Goal: Task Accomplishment & Management: Complete application form

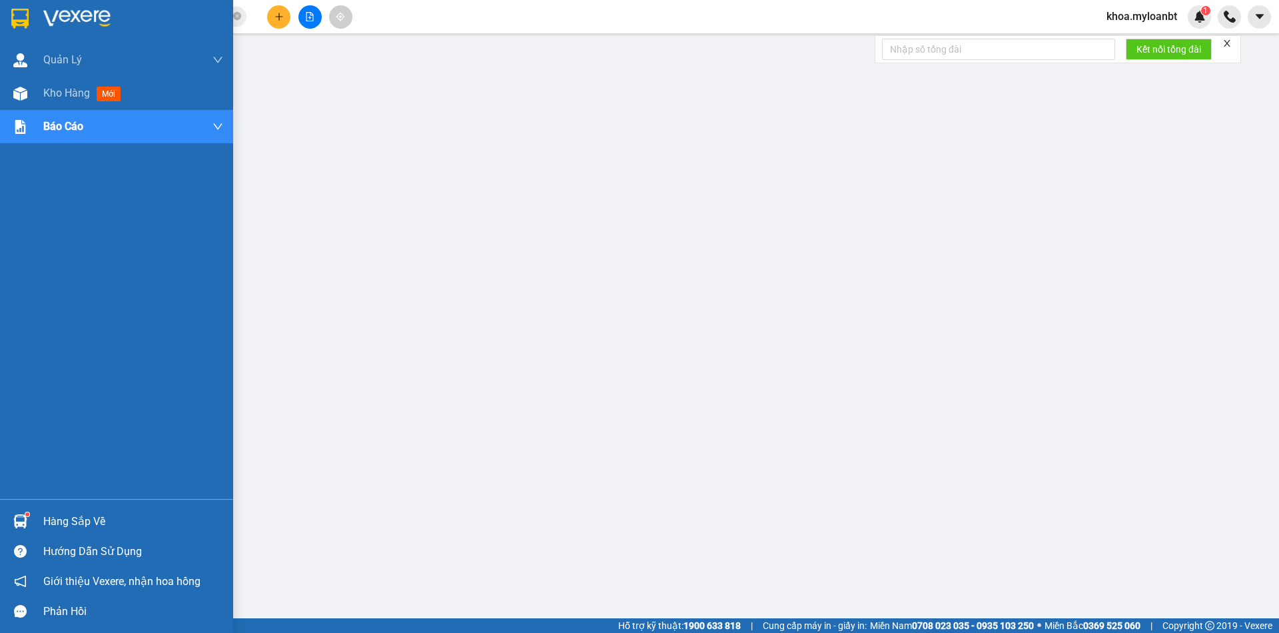
click at [25, 512] on sup at bounding box center [27, 514] width 4 height 4
click at [28, 90] on div at bounding box center [20, 93] width 23 height 23
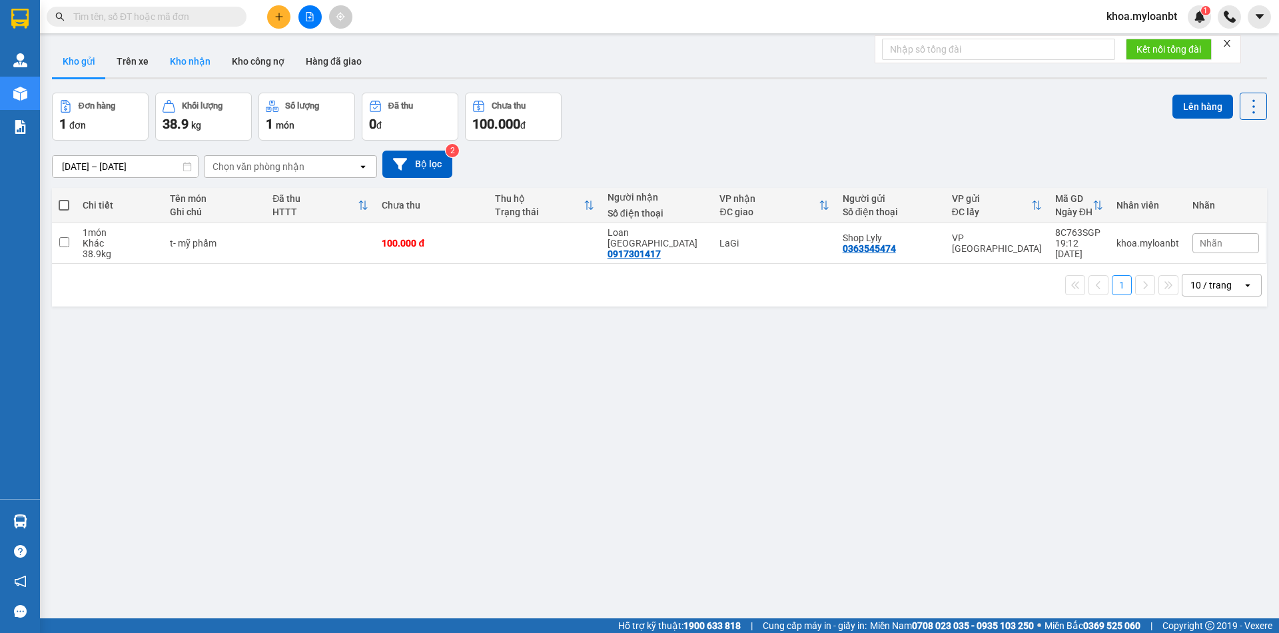
click at [204, 58] on button "Kho nhận" at bounding box center [190, 61] width 62 height 32
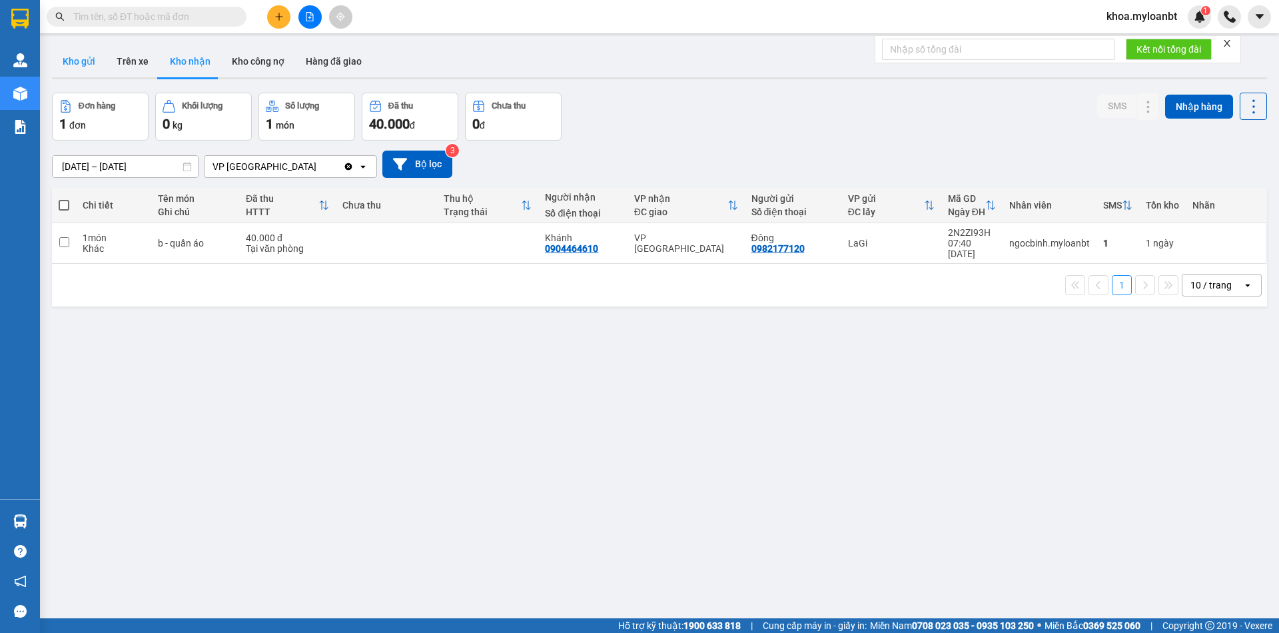
click at [89, 62] on button "Kho gửi" at bounding box center [79, 61] width 54 height 32
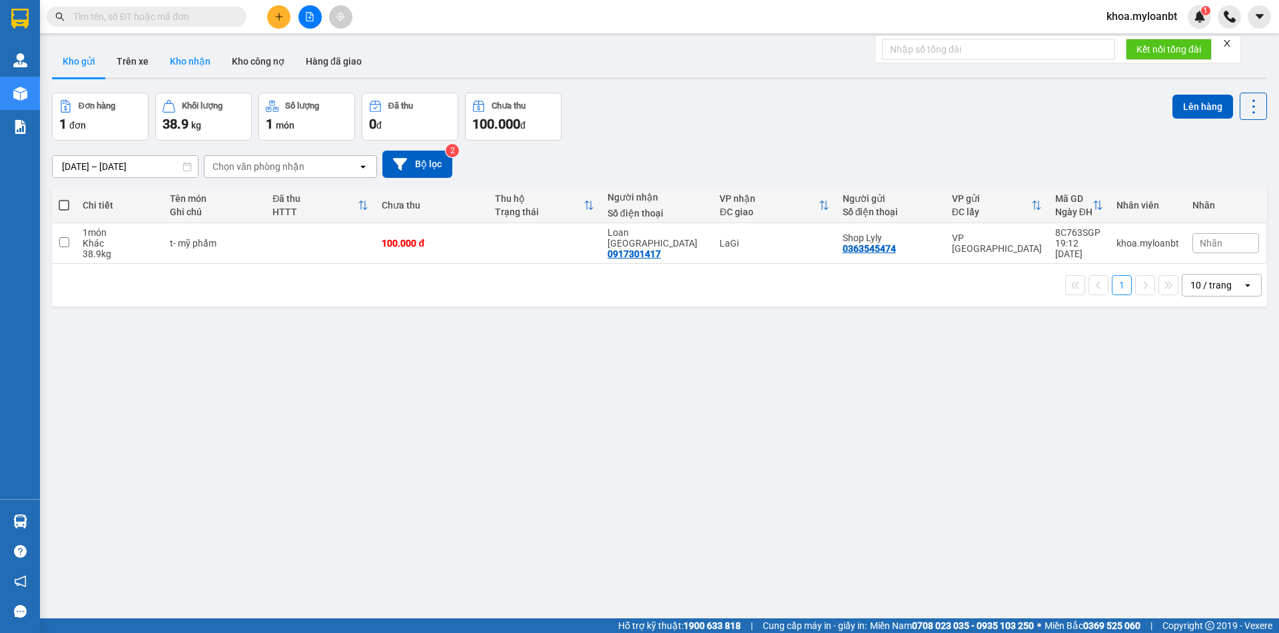
click at [177, 65] on button "Kho nhận" at bounding box center [190, 61] width 62 height 32
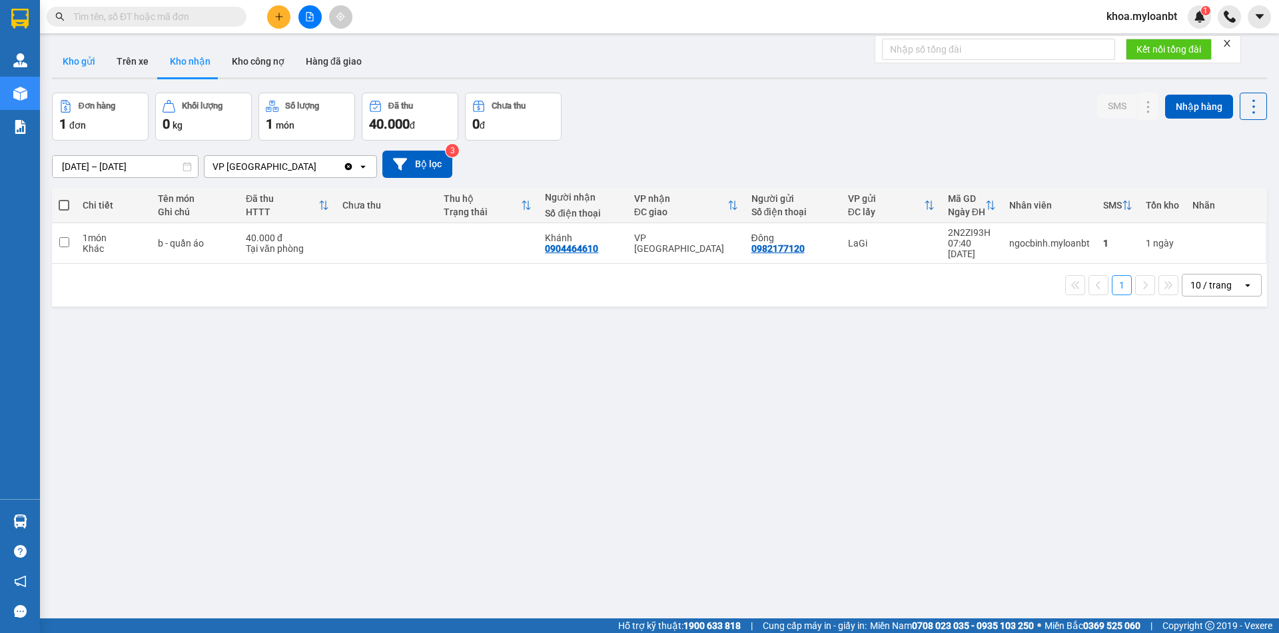
click at [79, 68] on button "Kho gửi" at bounding box center [79, 61] width 54 height 32
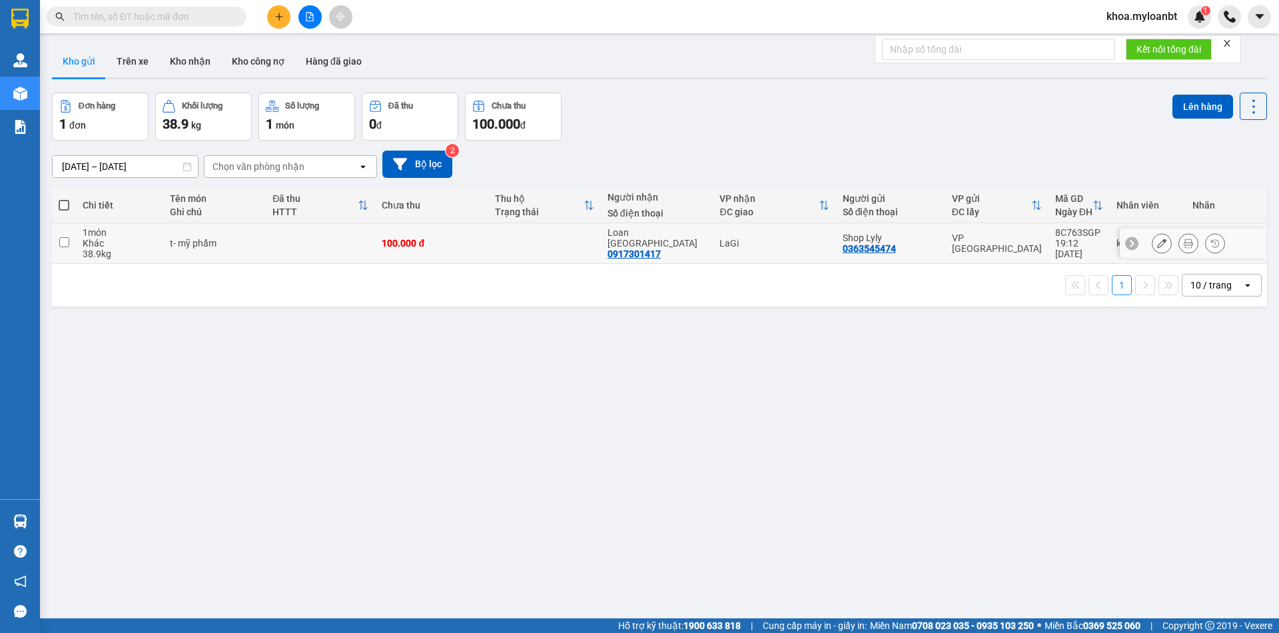
click at [302, 228] on td at bounding box center [320, 243] width 109 height 41
checkbox input "true"
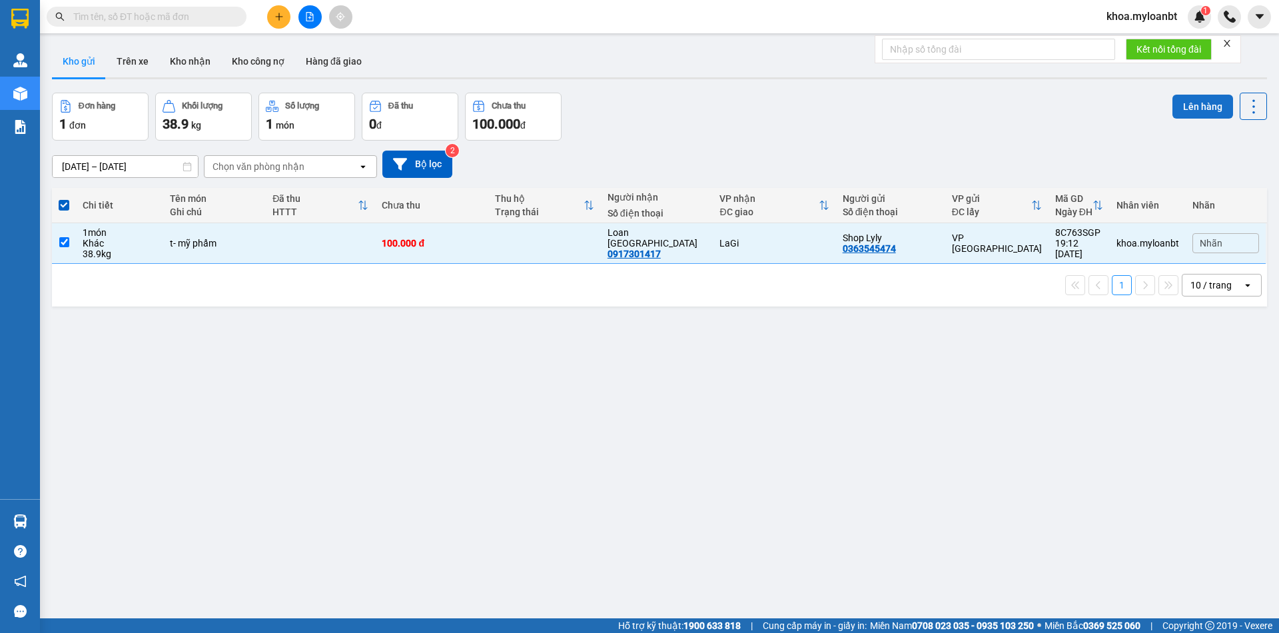
click at [1189, 103] on button "Lên hàng" at bounding box center [1203, 107] width 61 height 24
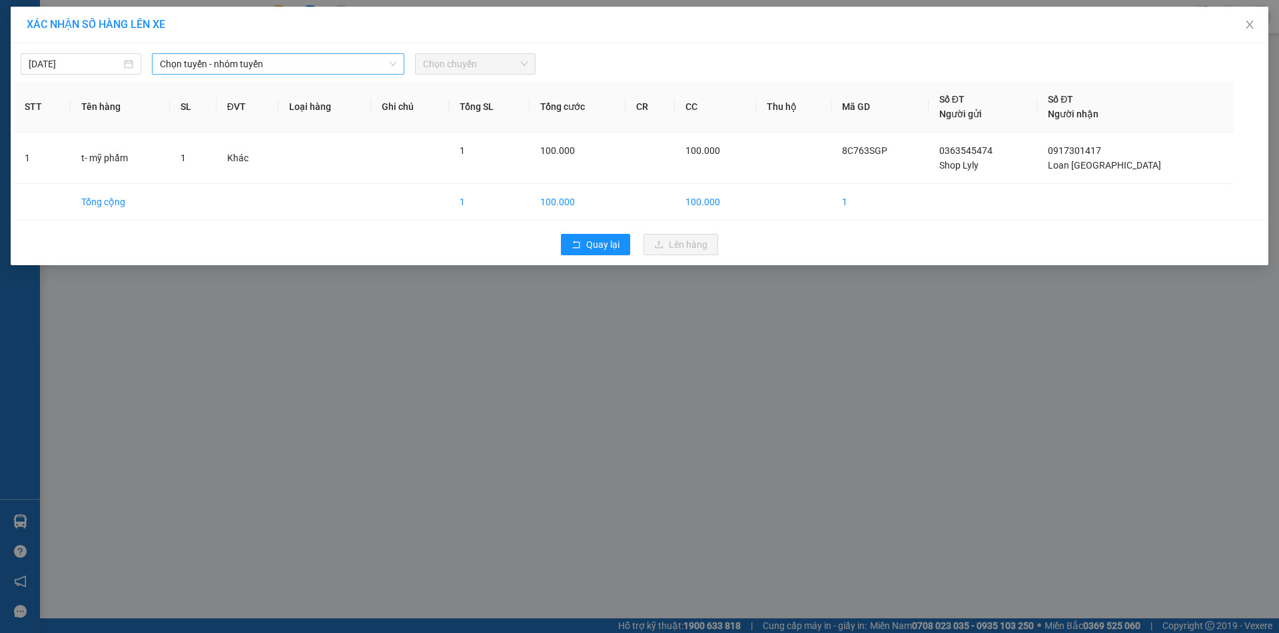
click at [282, 74] on div "12/09/2025 Chọn tuyến - nhóm tuyến Chọn chuyến STT Tên hàng SL ĐVT Loại hàng Gh…" at bounding box center [640, 154] width 1258 height 222
click at [274, 74] on div "Chọn tuyến - nhóm tuyến" at bounding box center [278, 63] width 253 height 21
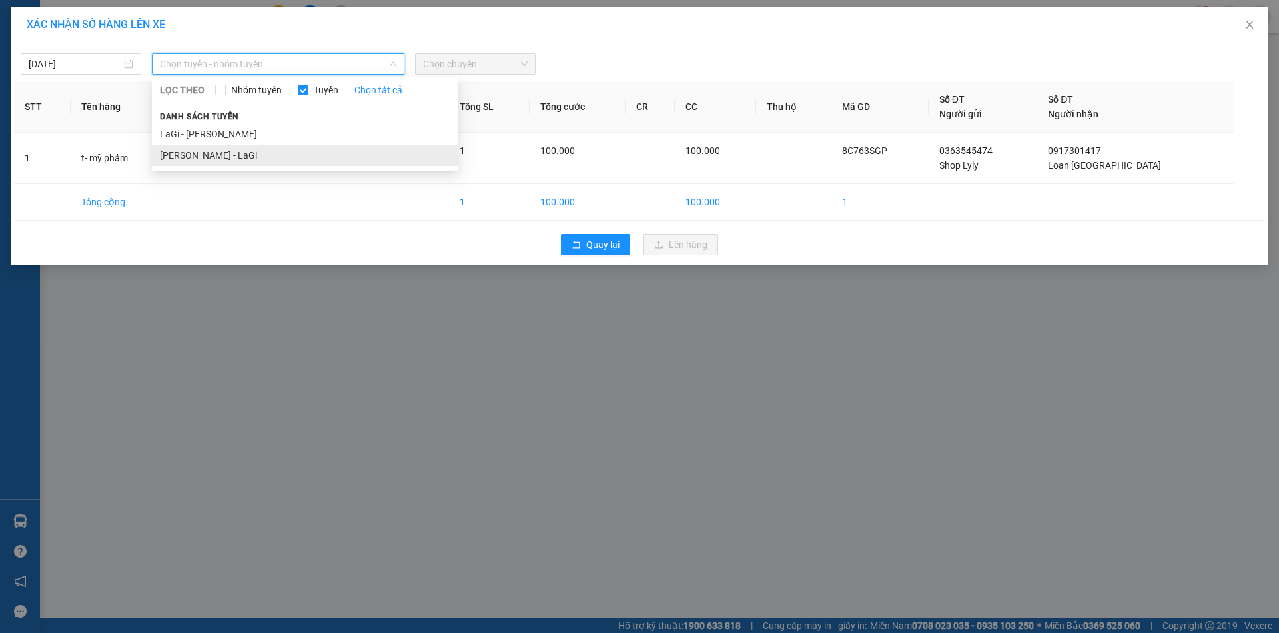
click at [242, 150] on li "Hồ Chí Minh - LaGi" at bounding box center [305, 155] width 307 height 21
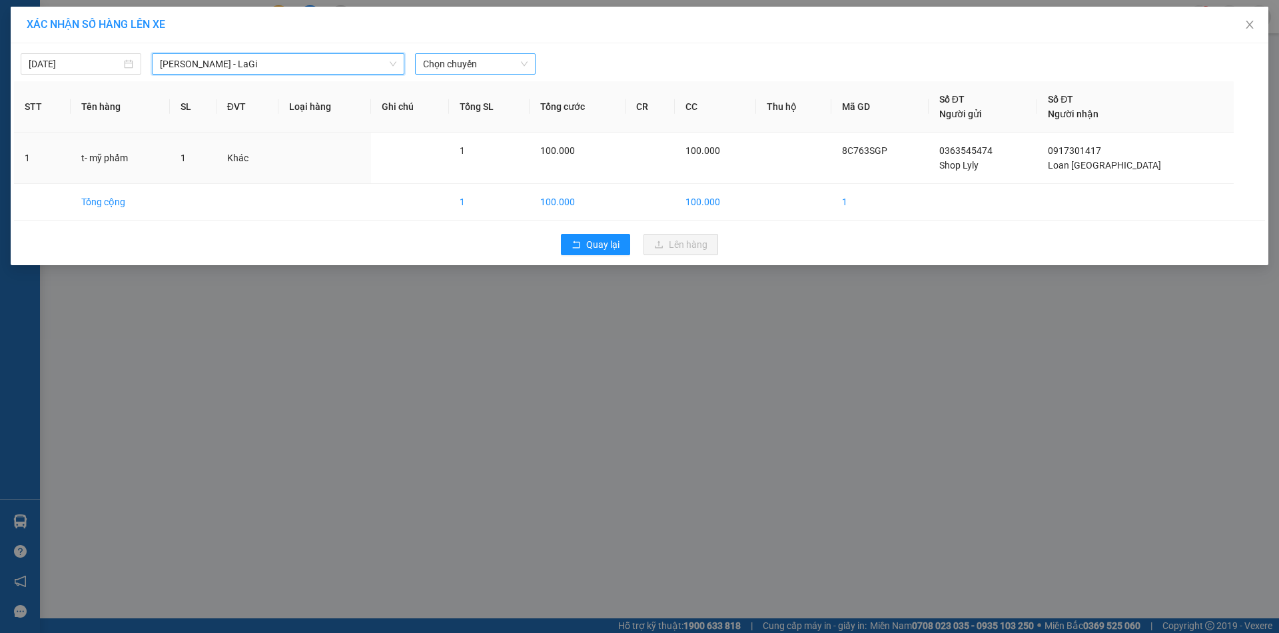
click at [466, 55] on span "Chọn chuyến" at bounding box center [475, 64] width 105 height 20
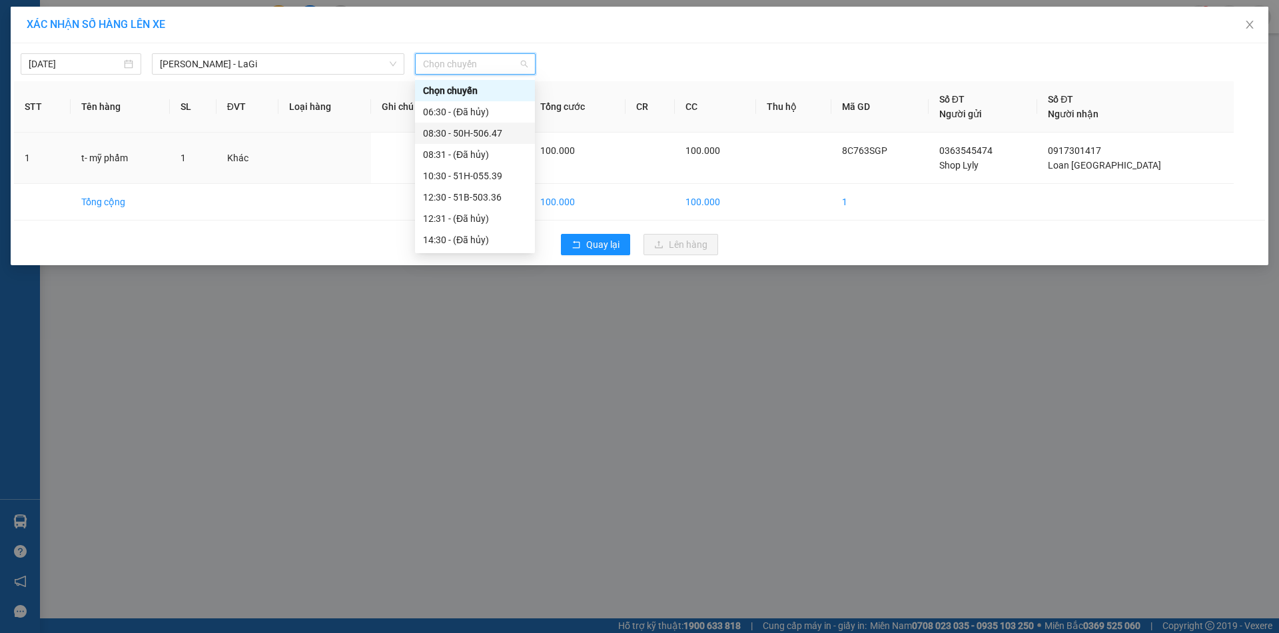
click at [485, 137] on div "08:30 - 50H-506.47" at bounding box center [475, 133] width 104 height 15
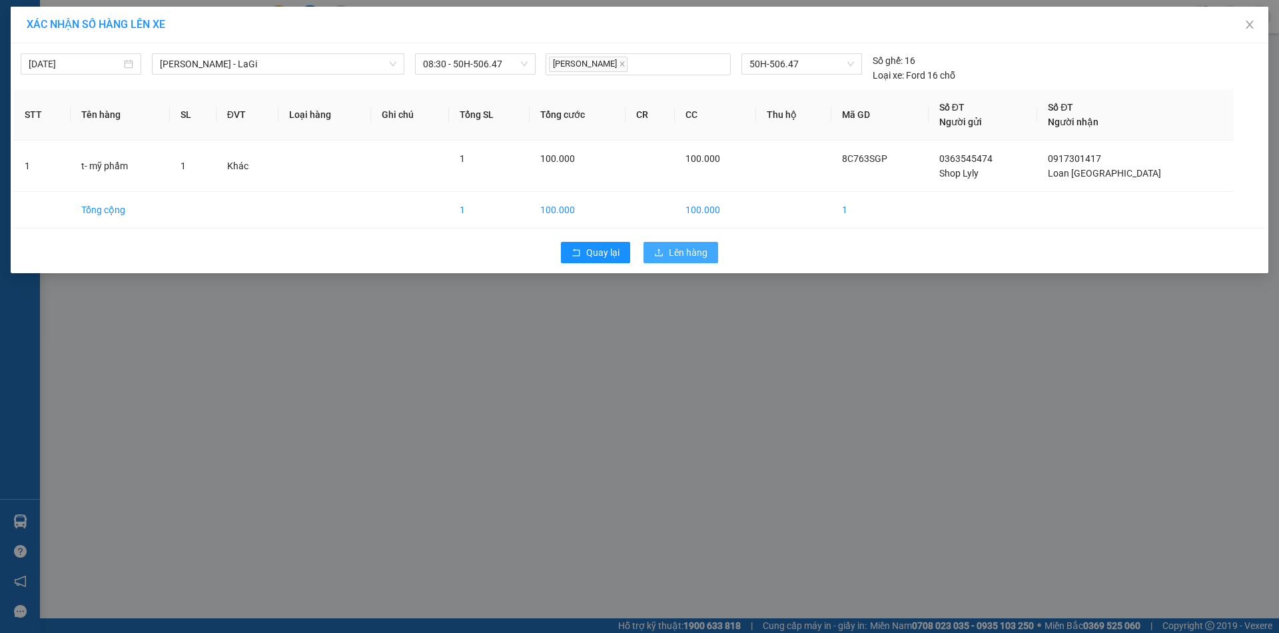
click at [686, 259] on span "Lên hàng" at bounding box center [688, 252] width 39 height 15
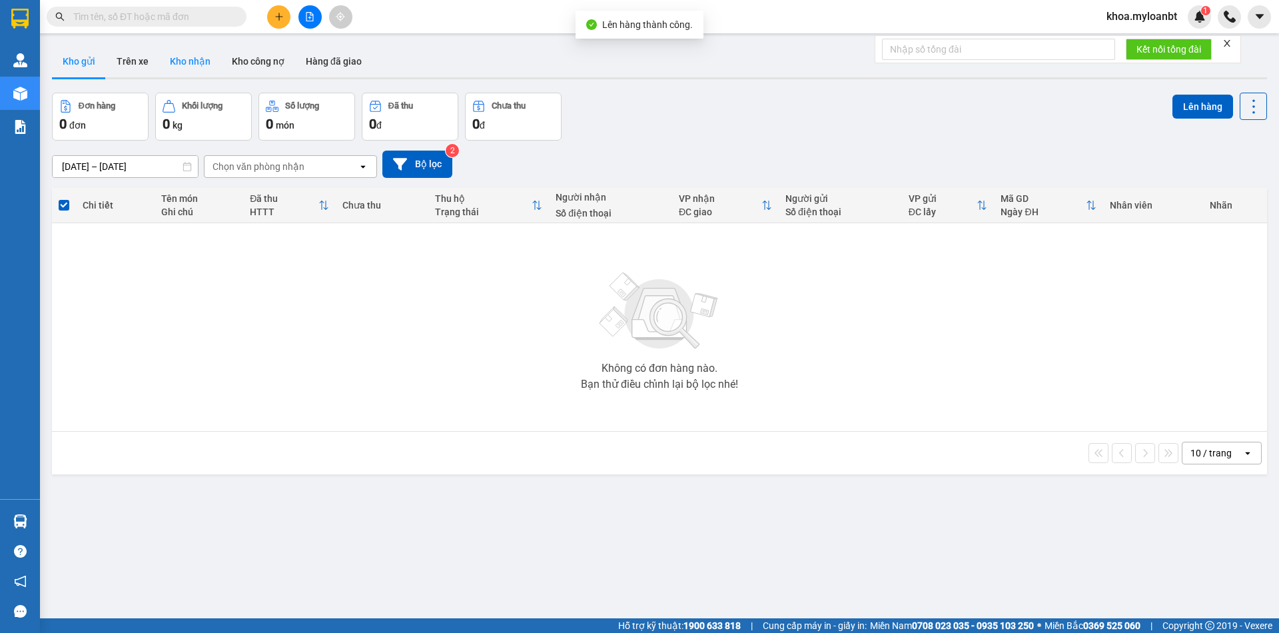
click at [202, 69] on button "Kho nhận" at bounding box center [190, 61] width 62 height 32
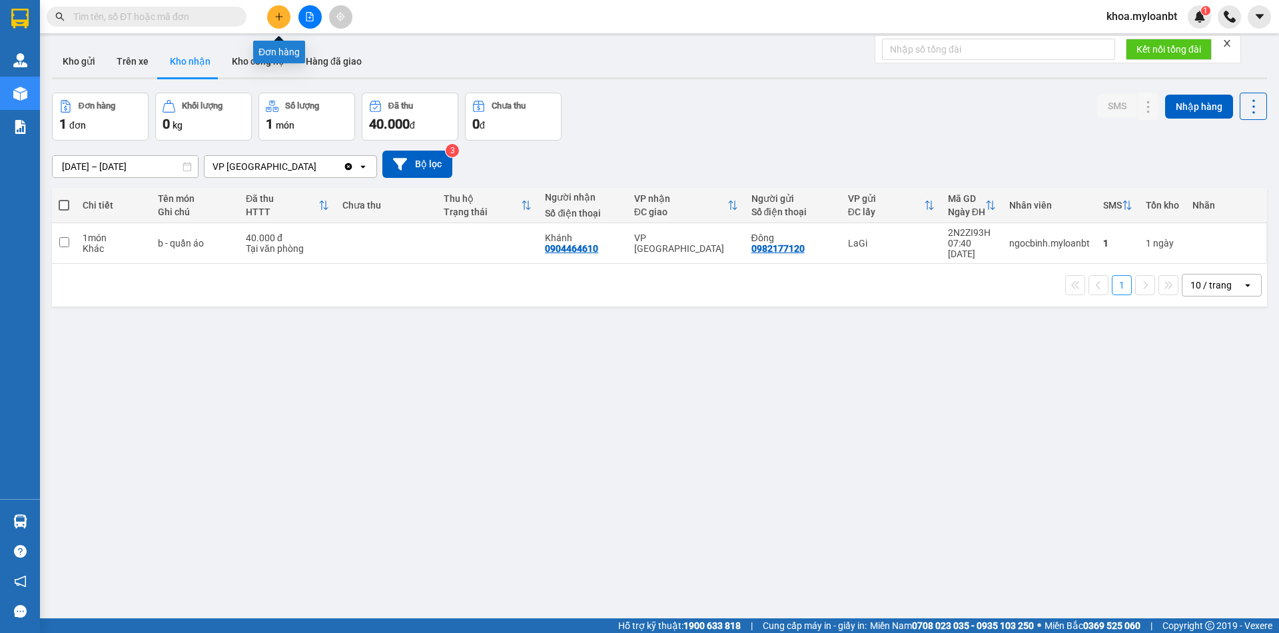
click at [279, 10] on button at bounding box center [278, 16] width 23 height 23
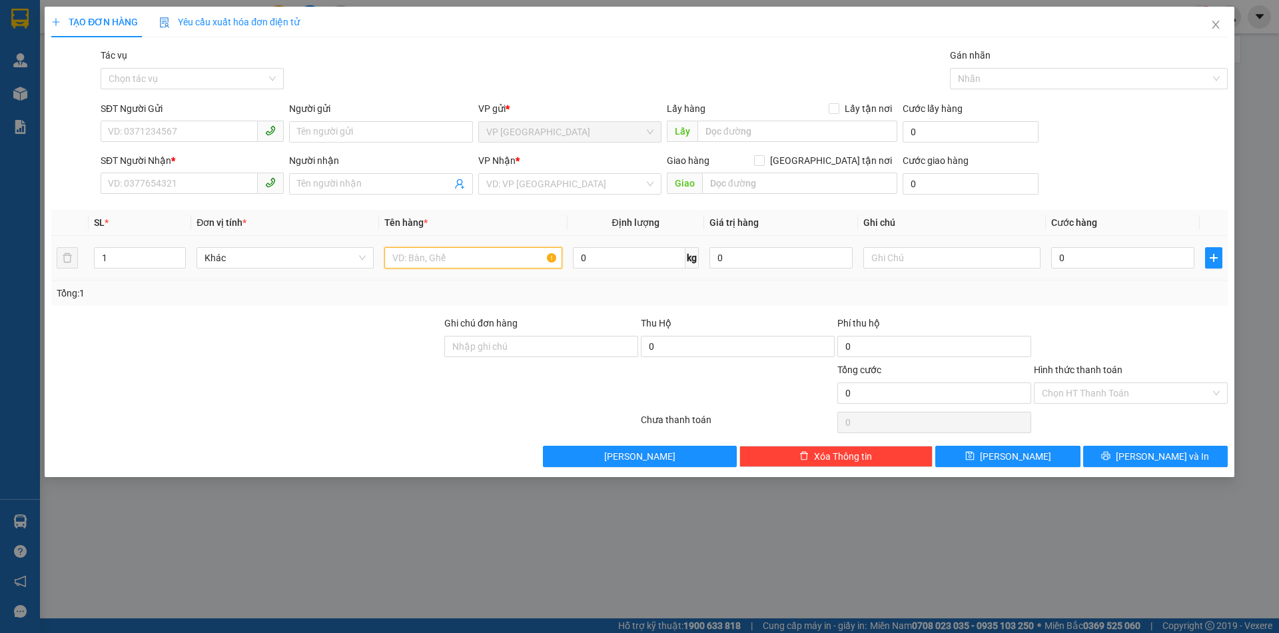
click at [438, 255] on input "text" at bounding box center [472, 257] width 177 height 21
type input "b- đồ ăn"
click at [164, 128] on input "SĐT Người Gửi" at bounding box center [179, 131] width 157 height 21
type input "0343896267"
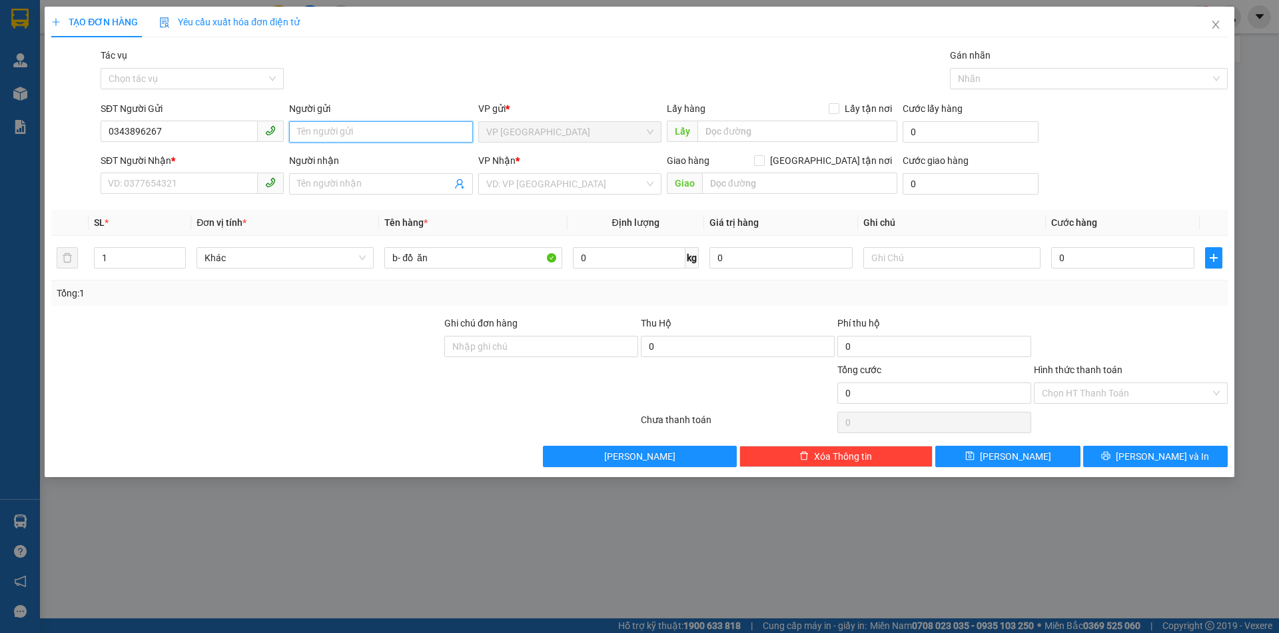
click at [305, 135] on input "Người gửi" at bounding box center [380, 131] width 183 height 21
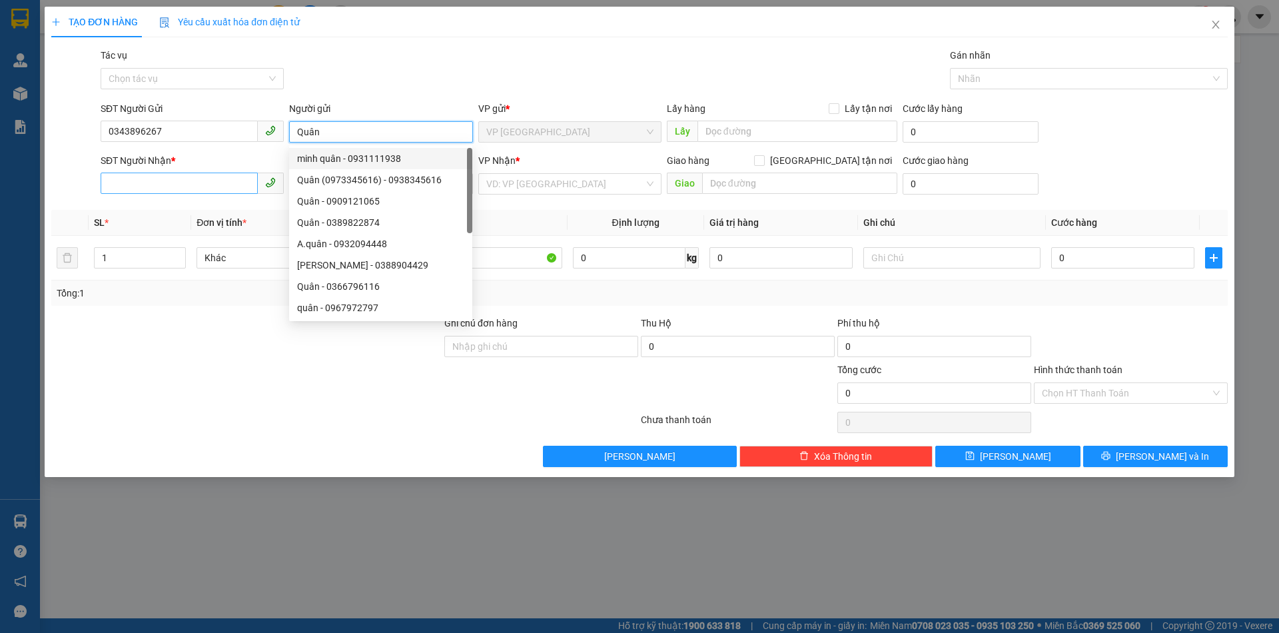
type input "Quân"
click at [201, 181] on input "SĐT Người Nhận *" at bounding box center [179, 183] width 157 height 21
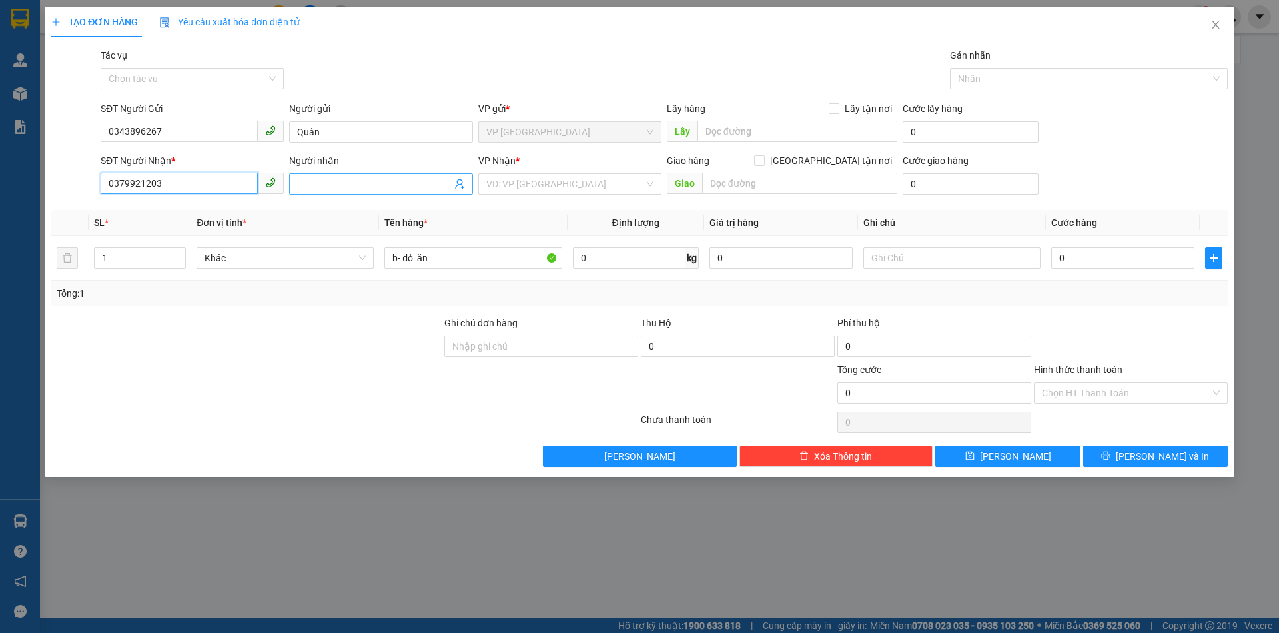
type input "0379921203"
click at [356, 189] on input "Người nhận" at bounding box center [374, 184] width 154 height 15
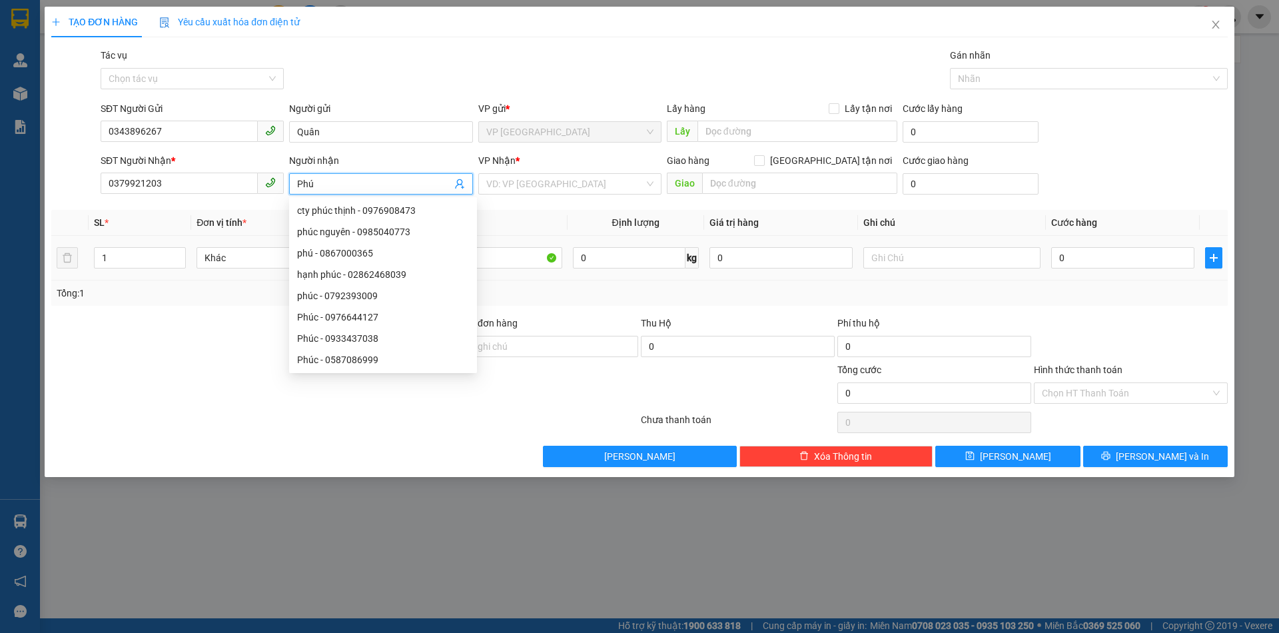
type input "Phú"
click at [638, 269] on div "0 kg" at bounding box center [636, 258] width 126 height 27
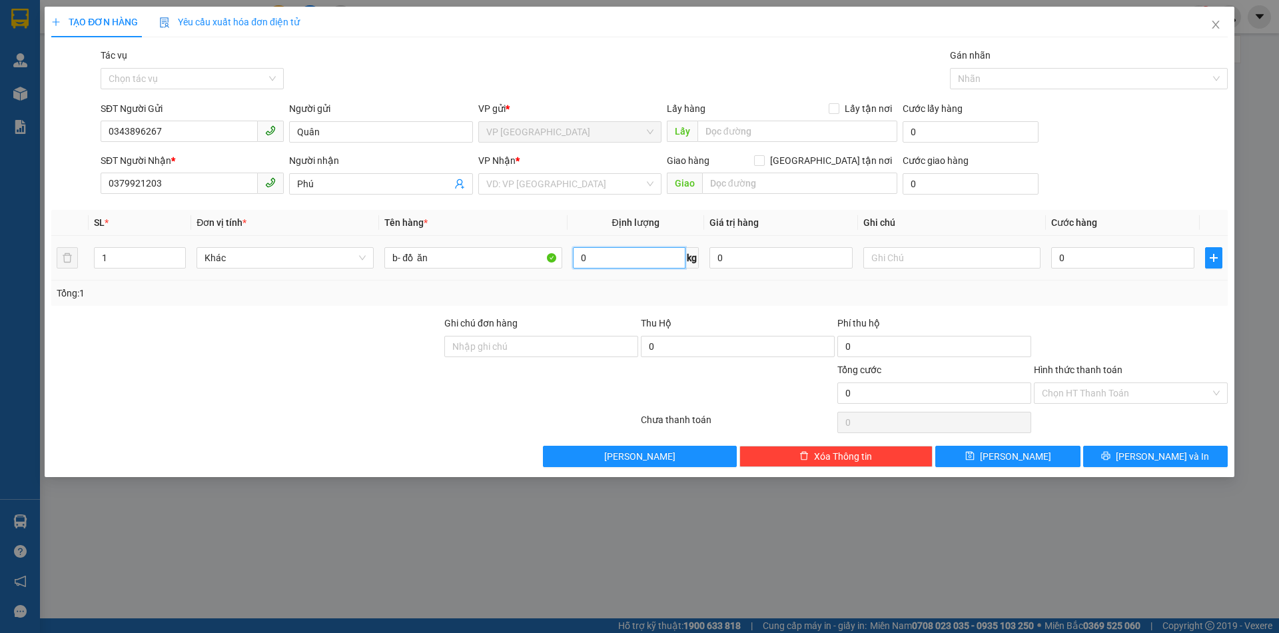
click at [626, 259] on input "0" at bounding box center [629, 257] width 113 height 21
type input "3.2"
click at [1146, 266] on input "0" at bounding box center [1122, 257] width 143 height 21
type input "4"
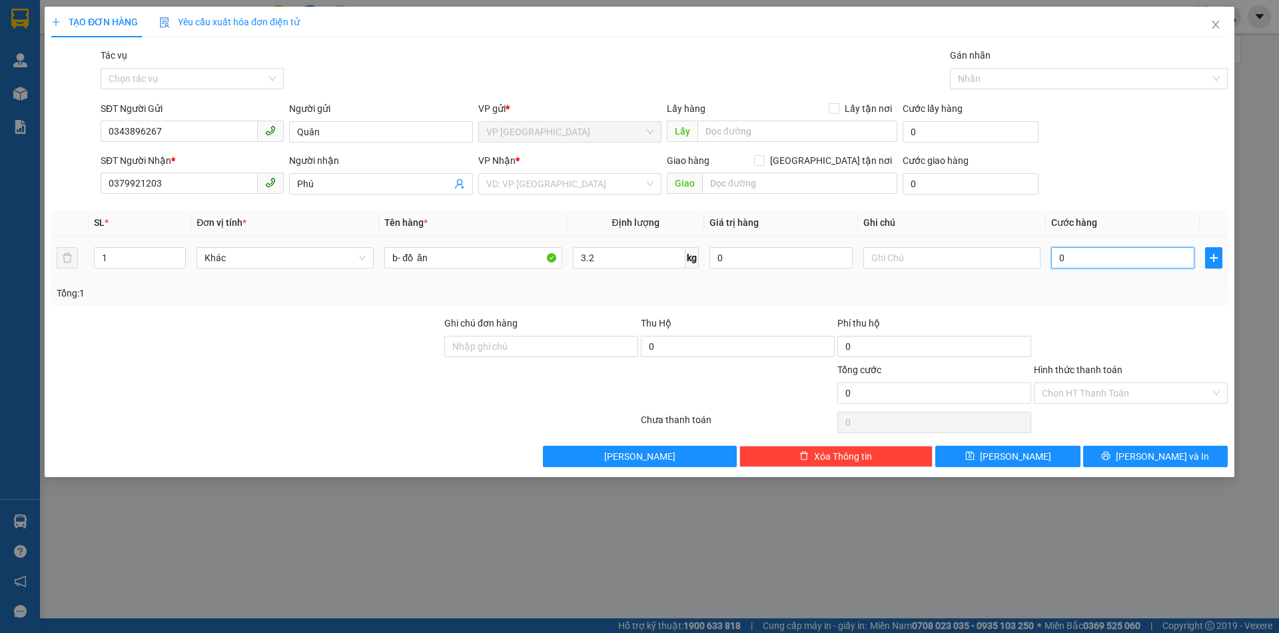
type input "4"
type input "40"
type input "40.000"
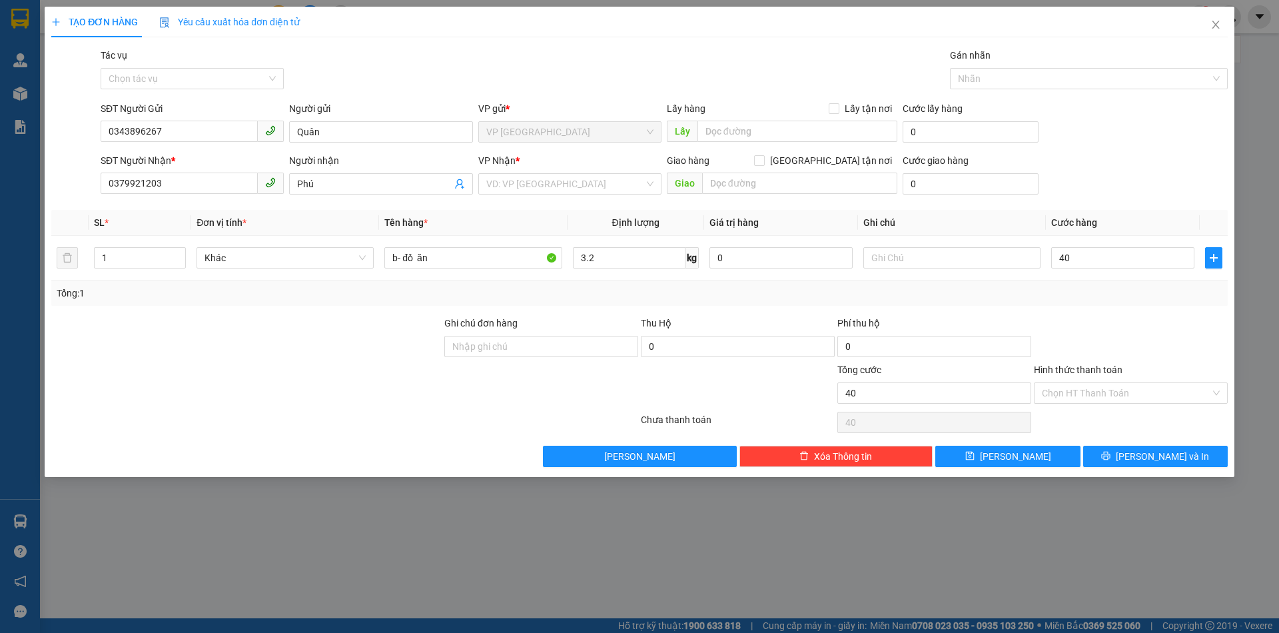
type input "40.000"
click at [1110, 333] on div at bounding box center [1131, 339] width 197 height 47
click at [1127, 450] on button "Lưu và In" at bounding box center [1155, 456] width 145 height 21
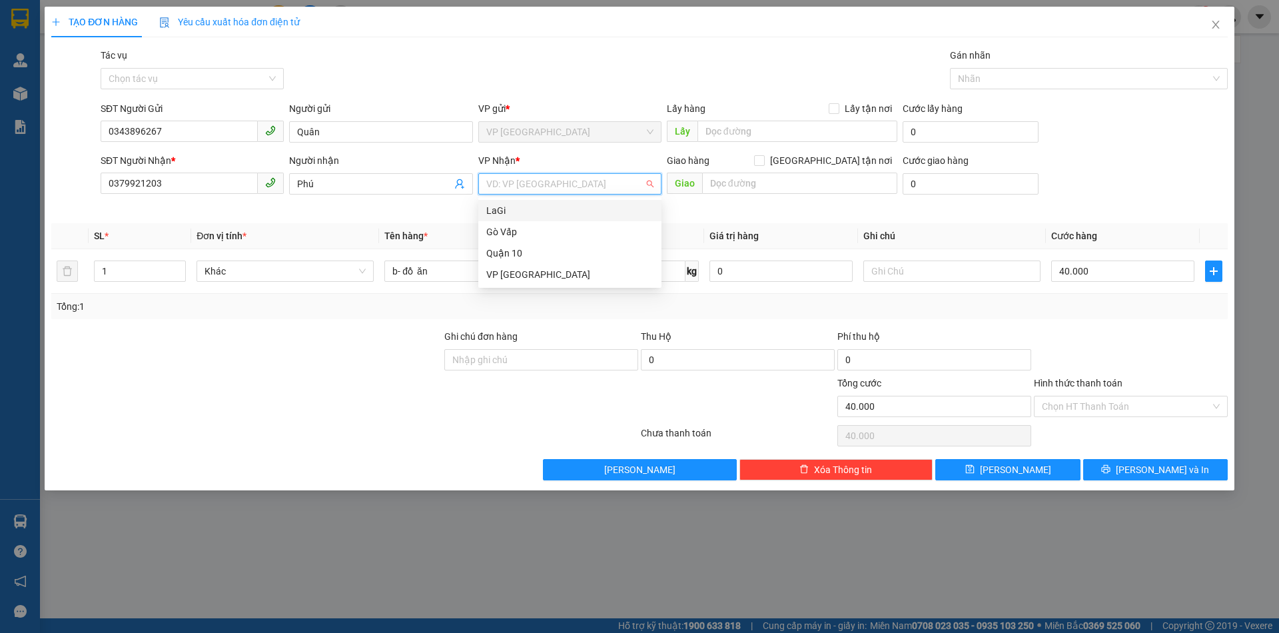
click at [486, 176] on input "search" at bounding box center [565, 184] width 158 height 20
click at [496, 202] on div "LaGi" at bounding box center [569, 210] width 183 height 21
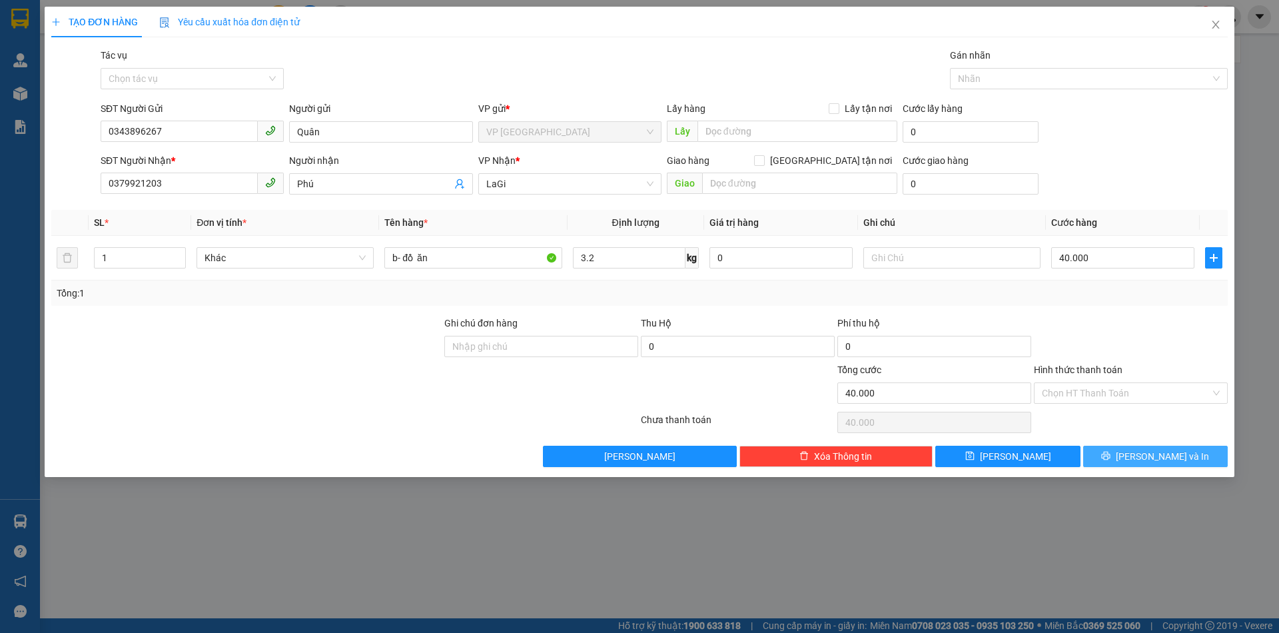
click at [1111, 454] on icon "printer" at bounding box center [1105, 455] width 9 height 9
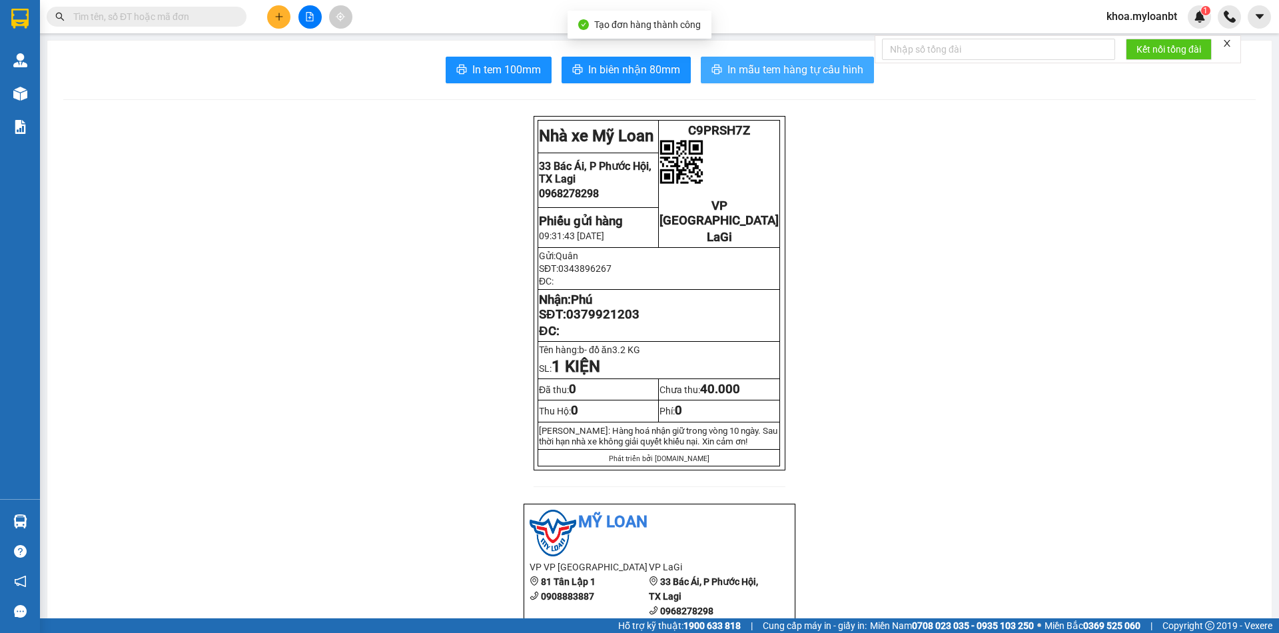
click at [728, 65] on span "In mẫu tem hàng tự cấu hình" at bounding box center [796, 69] width 136 height 17
